Goal: Information Seeking & Learning: Learn about a topic

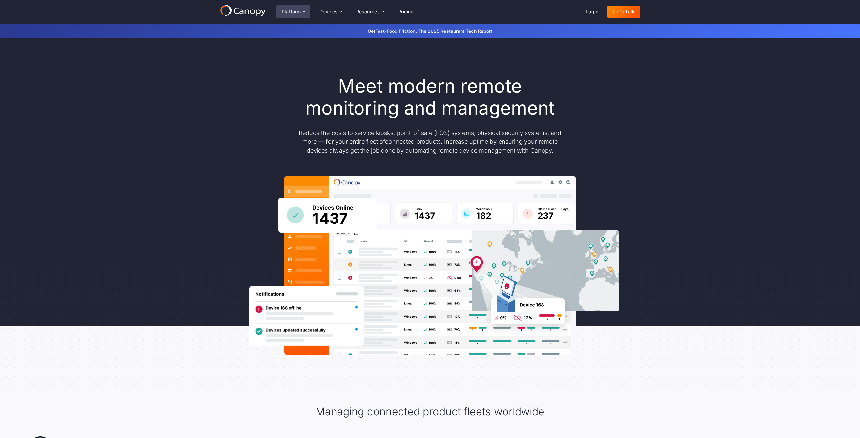
click at [306, 11] on icon at bounding box center [304, 11] width 5 height 5
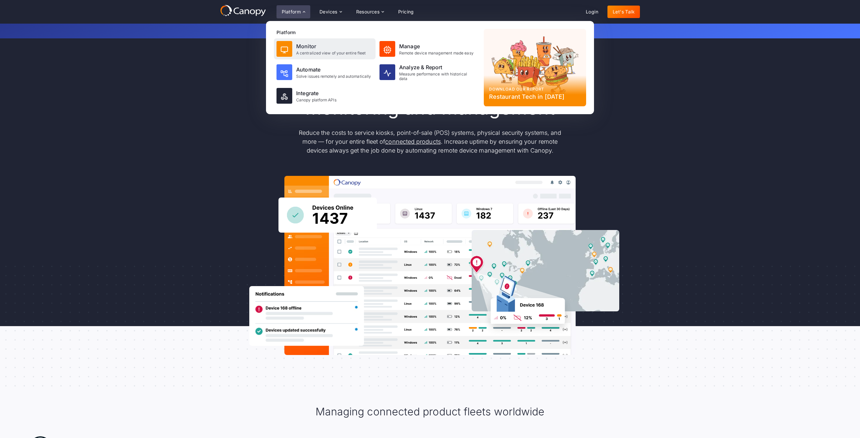
click at [291, 48] on div at bounding box center [285, 49] width 16 height 16
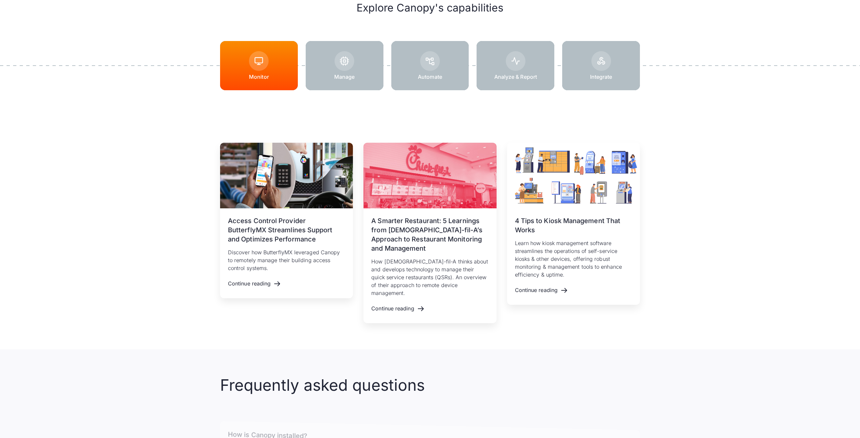
scroll to position [907, 0]
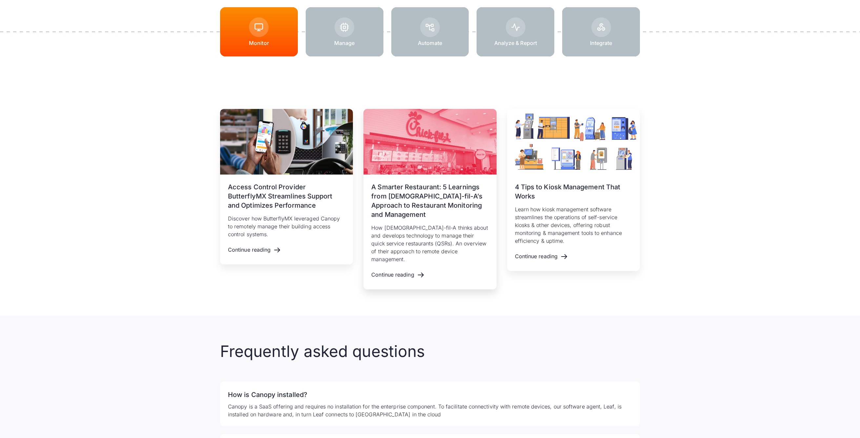
click at [427, 201] on h3 "A Smarter Restaurant: 5 Learnings from [DEMOGRAPHIC_DATA]-fil-A’s Approach to R…" at bounding box center [429, 200] width 117 height 37
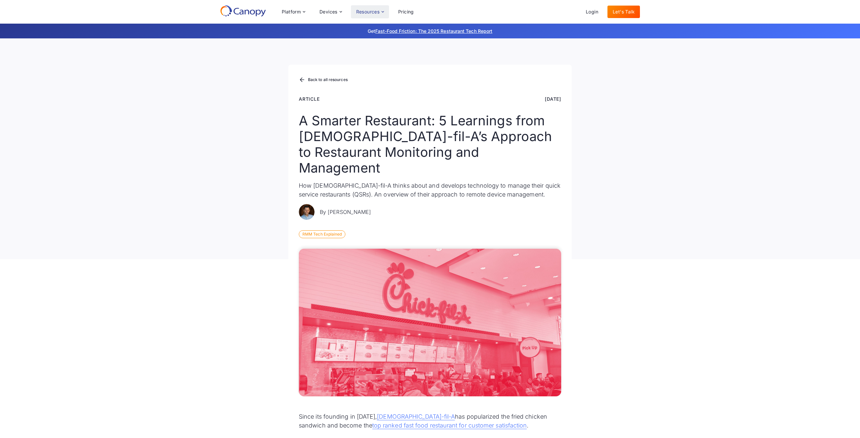
click at [370, 12] on div "Resources" at bounding box center [368, 12] width 24 height 5
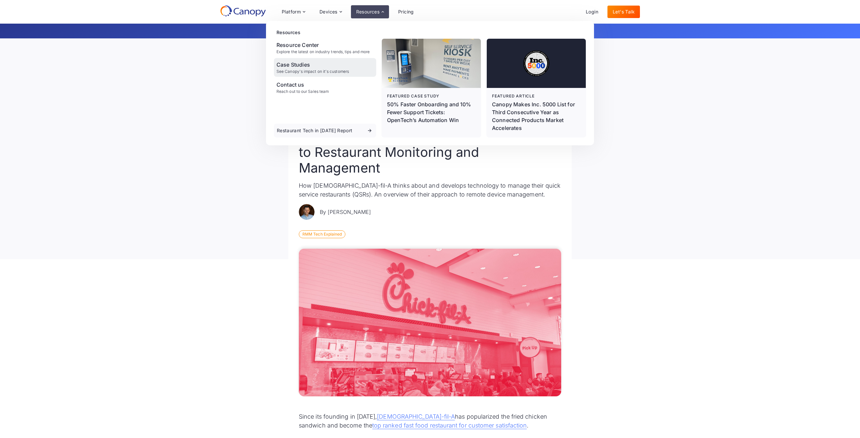
click at [298, 64] on div "Case Studies" at bounding box center [313, 65] width 73 height 8
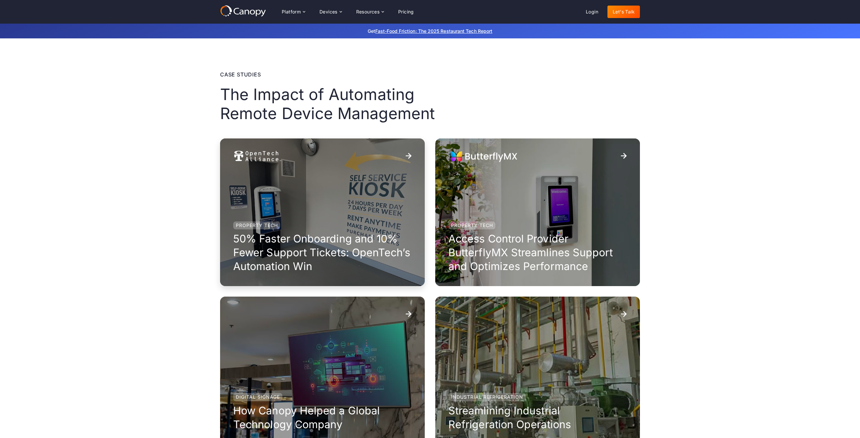
scroll to position [5, 0]
click at [325, 247] on h3 "50% Faster Onboarding and 10% Fewer Support Tickets: OpenTech’s Automation Win" at bounding box center [322, 252] width 179 height 41
click at [514, 209] on div "Property Tech Access Control Provider ButterflyMX Streamlines Support and Optim…" at bounding box center [537, 212] width 205 height 148
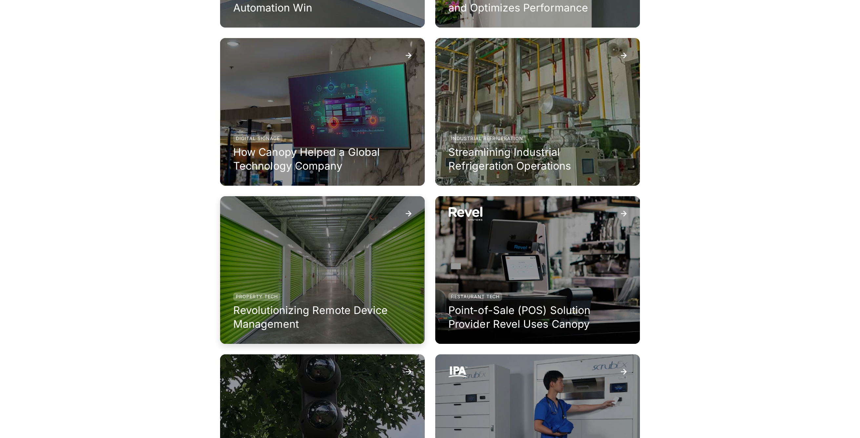
scroll to position [264, 0]
click at [512, 279] on div "Restaurant Tech Point-of-Sale (POS) Solution Provider Revel Uses Canopy" at bounding box center [537, 270] width 205 height 148
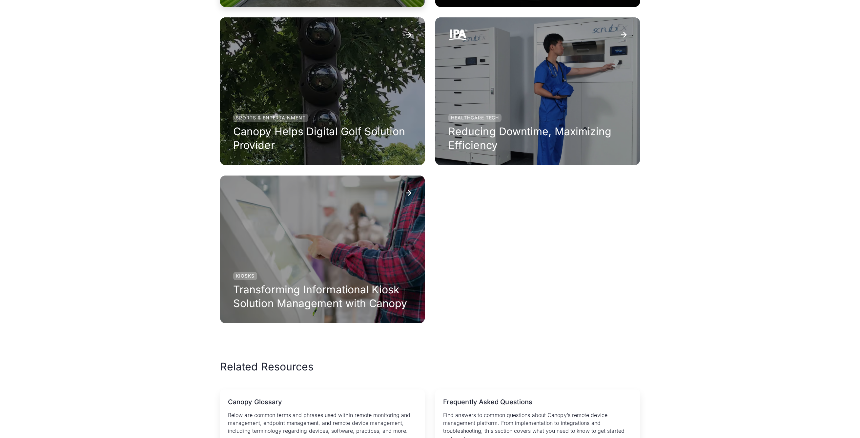
scroll to position [714, 0]
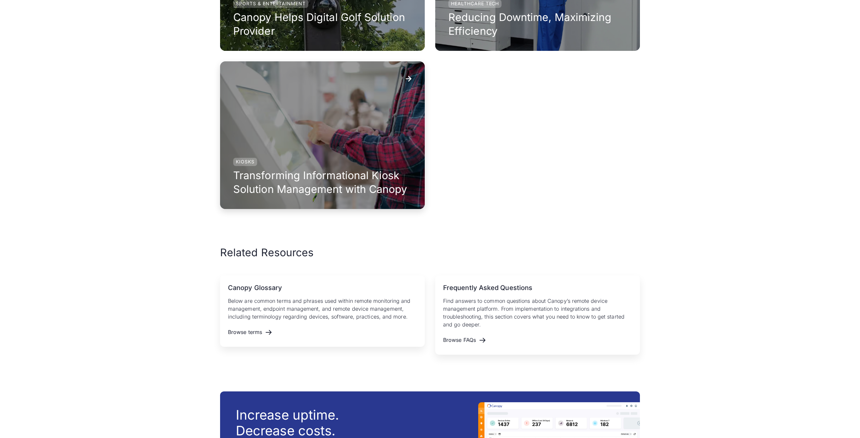
click at [282, 149] on div "Kiosks Transforming Informational Kiosk Solution Management with Canopy" at bounding box center [322, 135] width 205 height 148
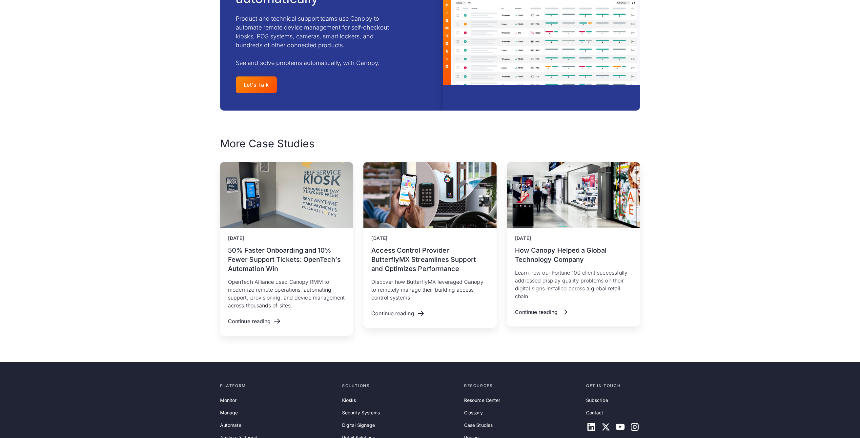
scroll to position [1736, 0]
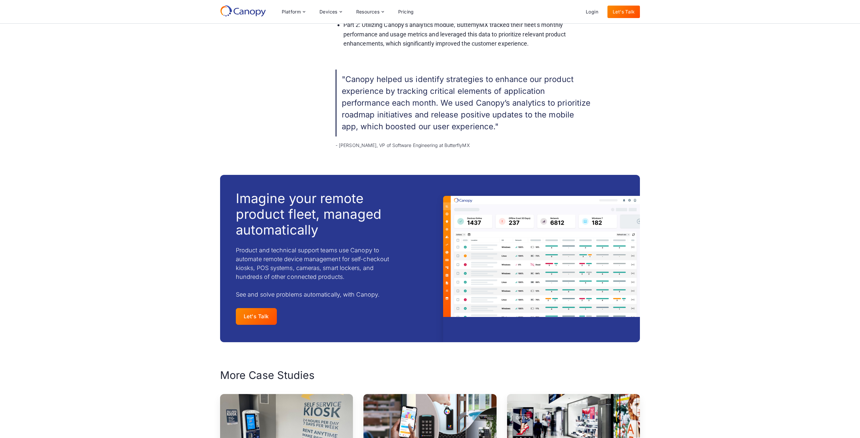
scroll to position [906, 0]
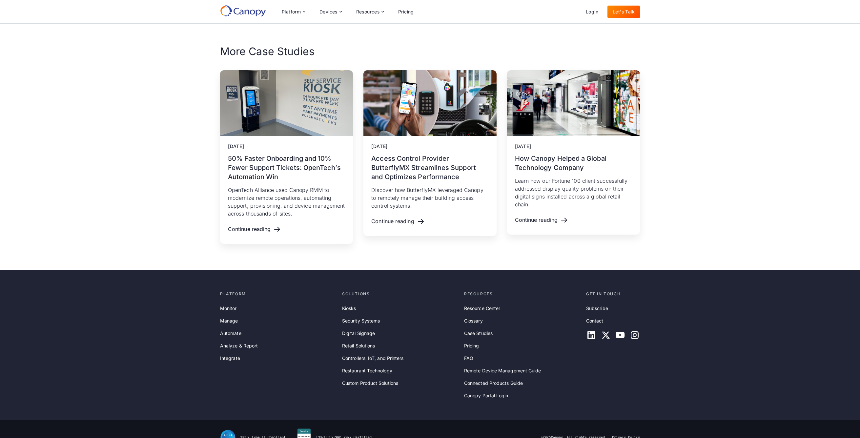
scroll to position [1222, 0]
